Goal: Task Accomplishment & Management: Manage account settings

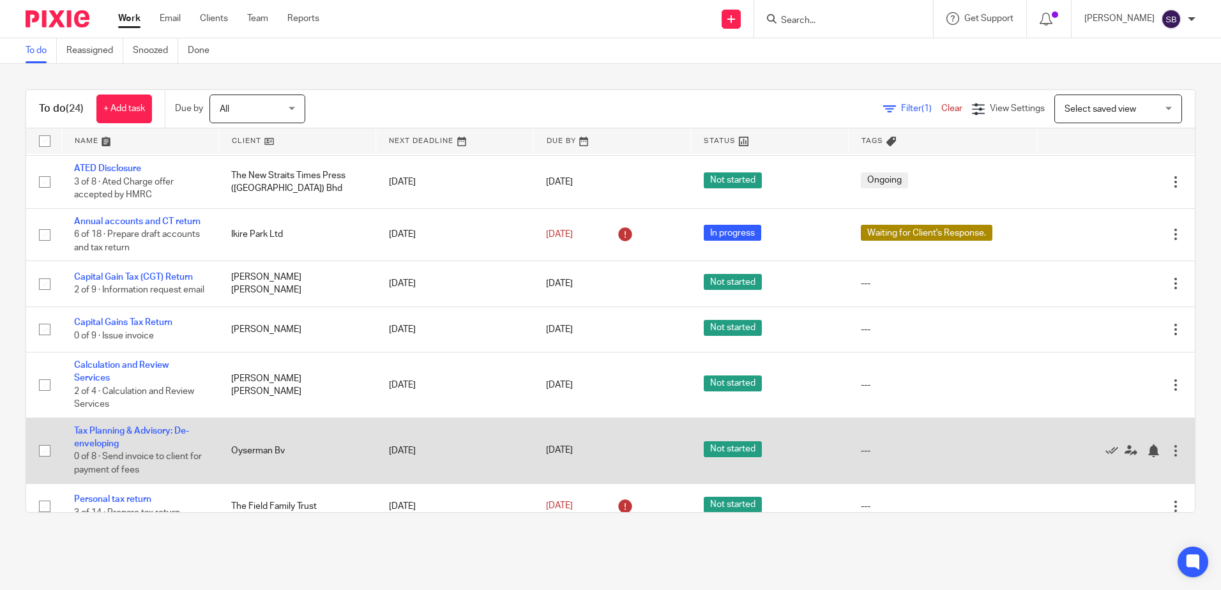
scroll to position [128, 0]
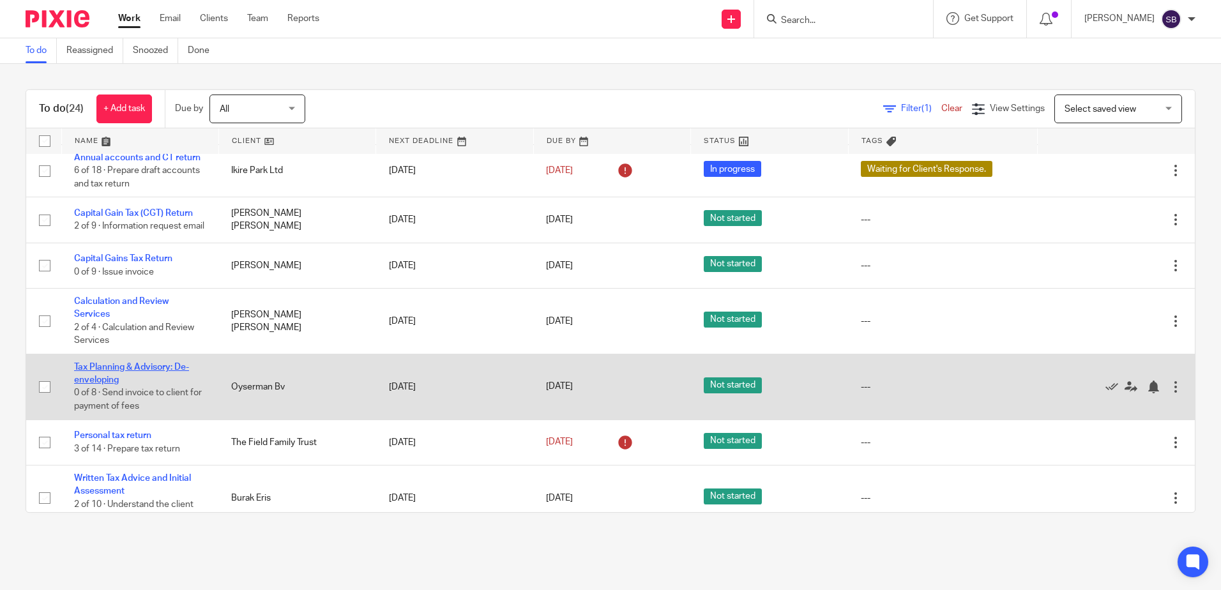
click at [145, 371] on link "Tax Planning & Advisory: De-enveloping" at bounding box center [131, 374] width 115 height 22
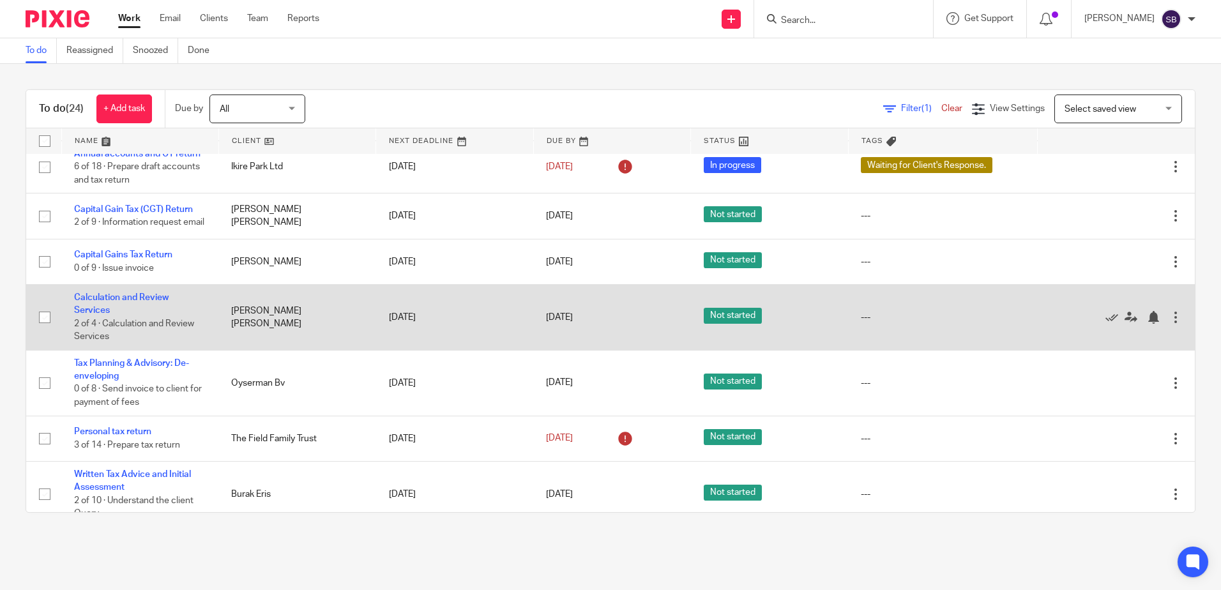
scroll to position [66, 0]
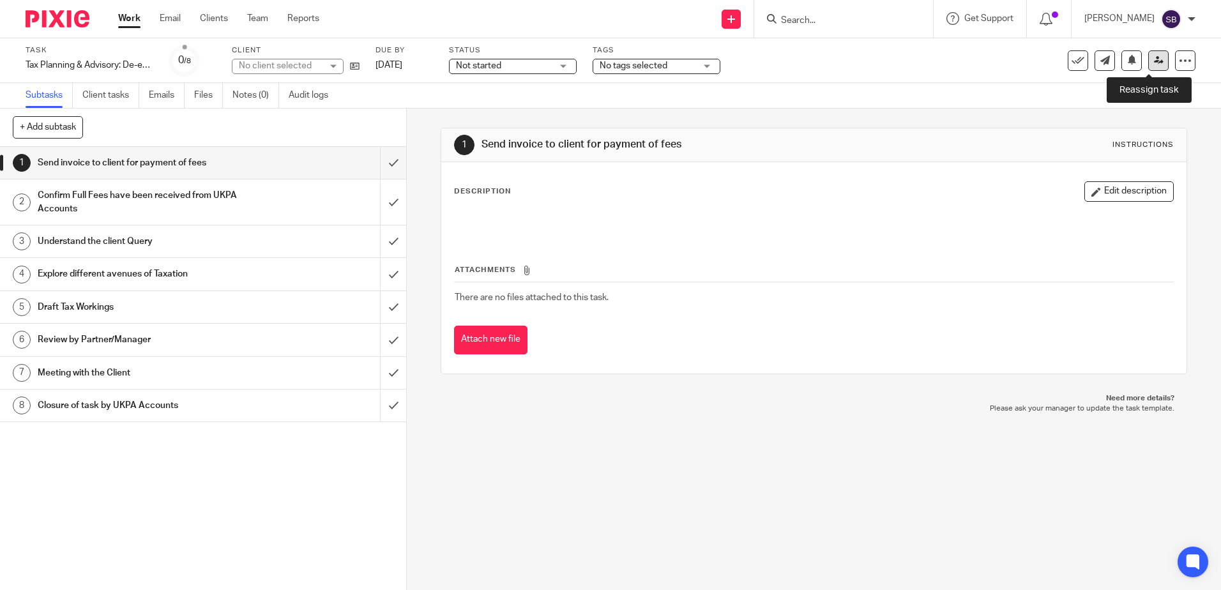
click at [1148, 65] on link at bounding box center [1158, 60] width 20 height 20
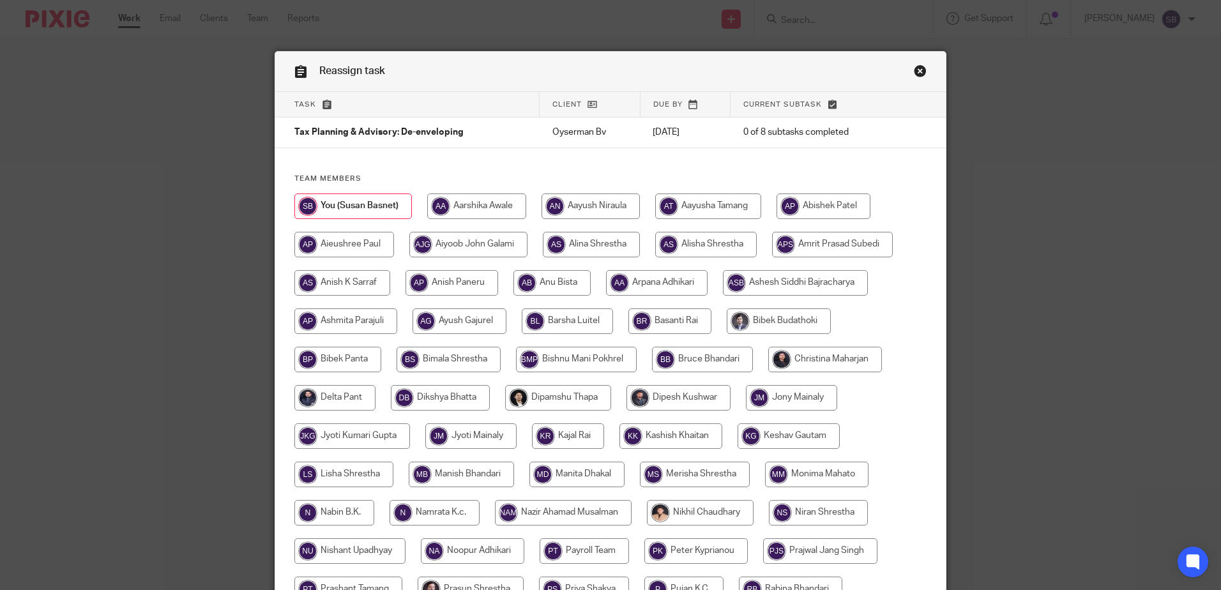
scroll to position [360, 0]
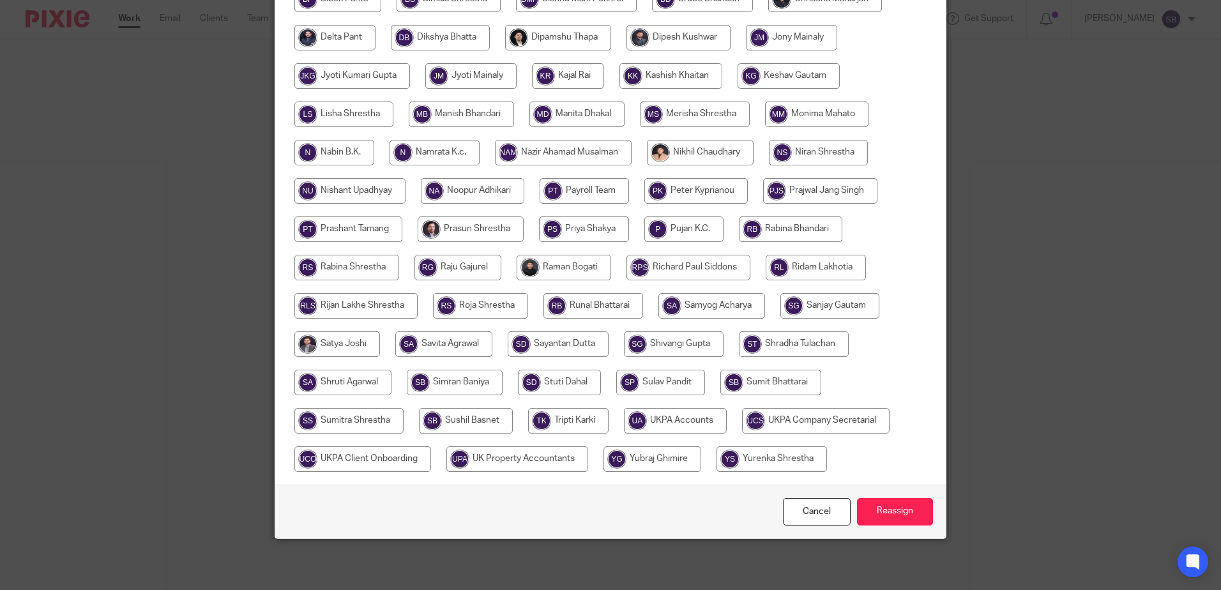
click at [655, 421] on input "radio" at bounding box center [675, 421] width 103 height 26
radio input "true"
click at [907, 512] on input "Reassign" at bounding box center [895, 511] width 76 height 27
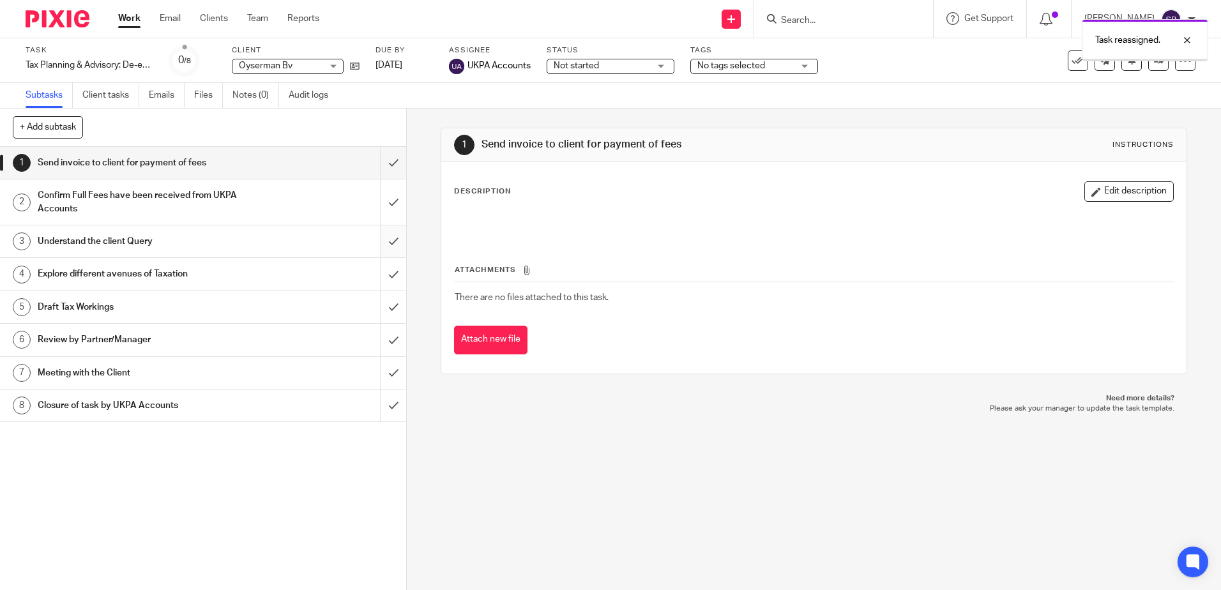
click at [387, 248] on input "submit" at bounding box center [203, 241] width 406 height 32
click at [384, 250] on input "submit" at bounding box center [203, 241] width 406 height 32
click at [348, 66] on link at bounding box center [352, 65] width 16 height 13
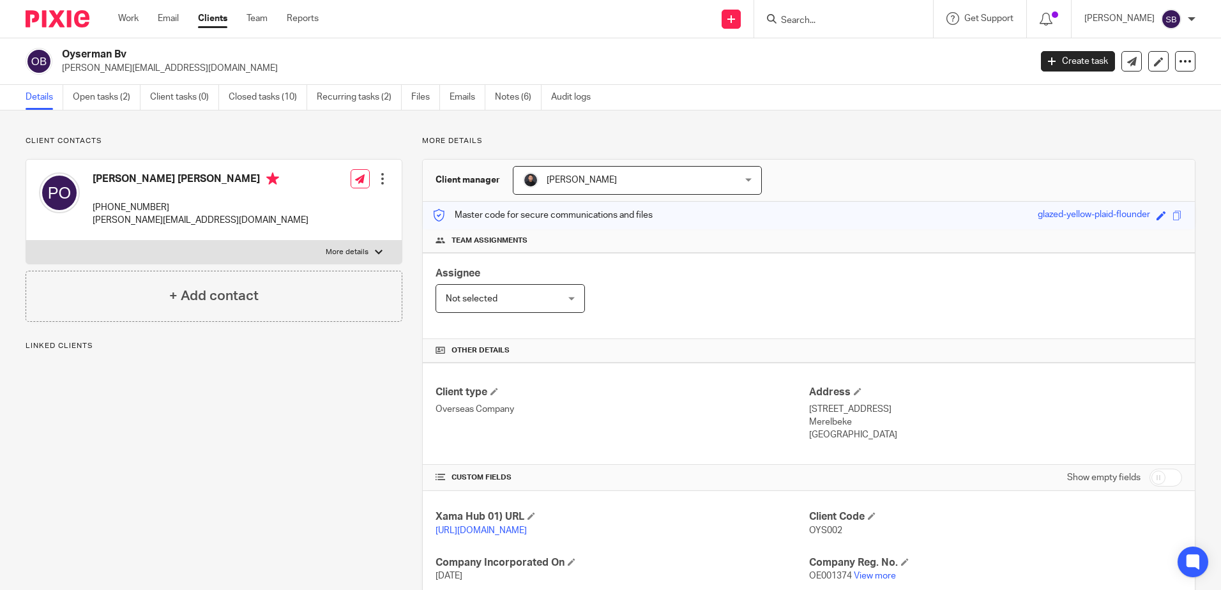
click at [167, 220] on p "[PERSON_NAME][EMAIL_ADDRESS][DOMAIN_NAME]" at bounding box center [201, 220] width 216 height 13
copy div "[PERSON_NAME][EMAIL_ADDRESS][DOMAIN_NAME]"
